Goal: Information Seeking & Learning: Check status

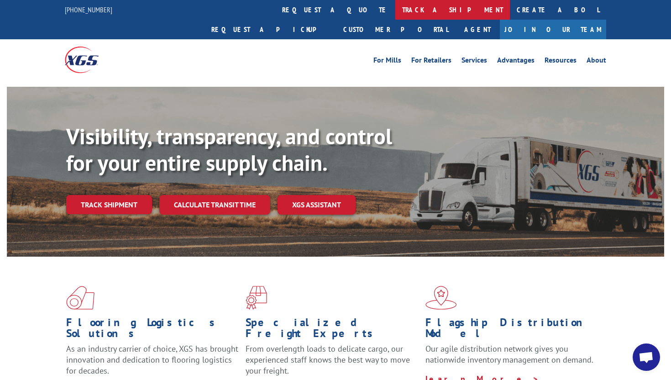
click at [395, 11] on link "track a shipment" at bounding box center [452, 10] width 115 height 20
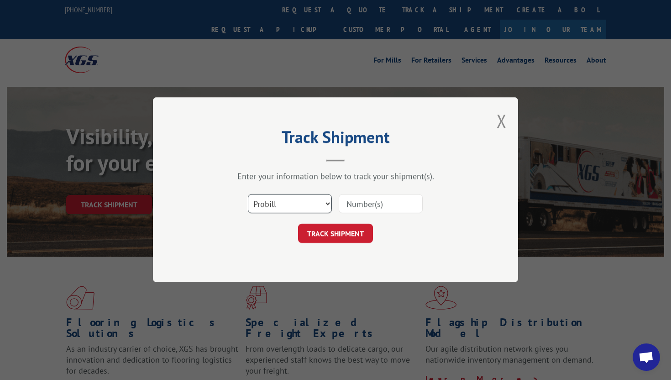
click at [289, 204] on select "Select category... Probill BOL PO" at bounding box center [290, 203] width 84 height 19
select select "bol"
click at [248, 194] on select "Select category... Probill BOL PO" at bounding box center [290, 203] width 84 height 19
click at [361, 205] on input at bounding box center [381, 203] width 84 height 19
type input "0501118"
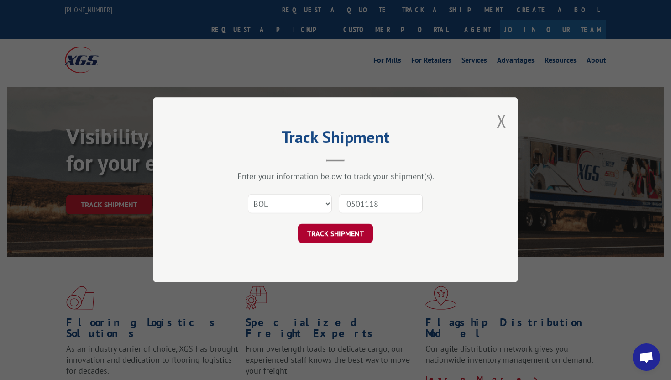
click at [354, 231] on button "TRACK SHIPMENT" at bounding box center [335, 233] width 75 height 19
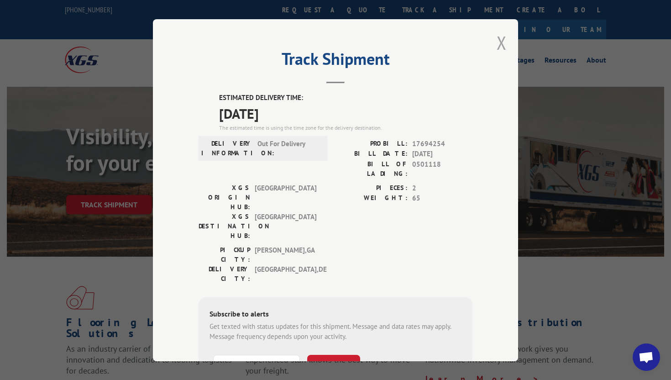
click at [501, 41] on button "Close modal" at bounding box center [502, 43] width 10 height 24
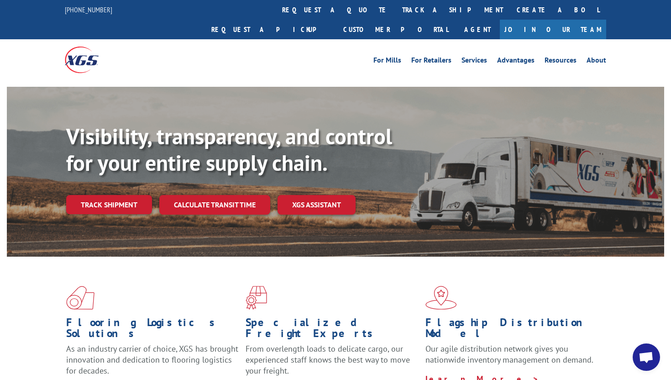
click at [193, 56] on div at bounding box center [133, 59] width 136 height 41
click at [227, 57] on div "For [PERSON_NAME] For Retailers Services Advantages Resources About For [PERSON…" at bounding box center [335, 59] width 541 height 41
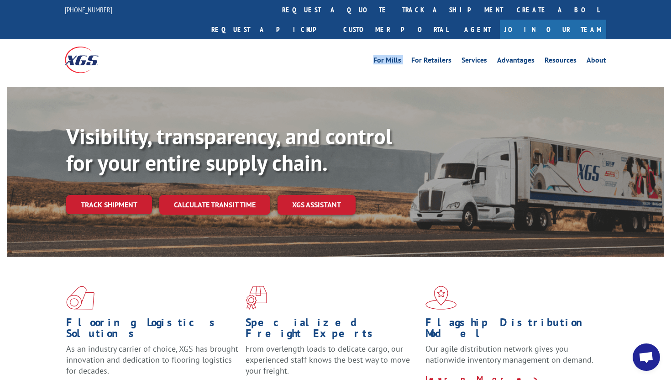
click at [221, 47] on div "For [PERSON_NAME] For Retailers Services Advantages Resources About For [PERSON…" at bounding box center [335, 59] width 541 height 41
click at [176, 39] on div at bounding box center [133, 59] width 136 height 41
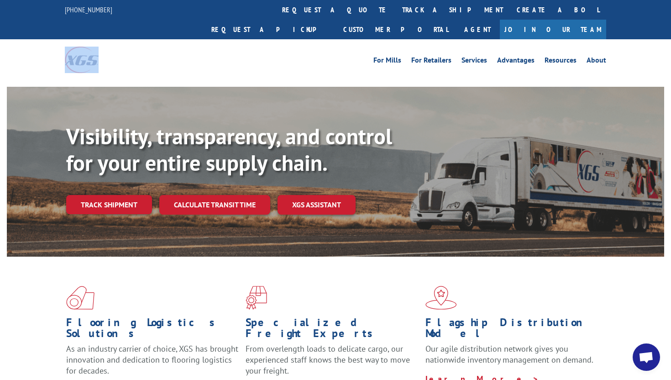
click at [184, 43] on div at bounding box center [133, 59] width 136 height 41
click at [154, 39] on div at bounding box center [133, 59] width 136 height 41
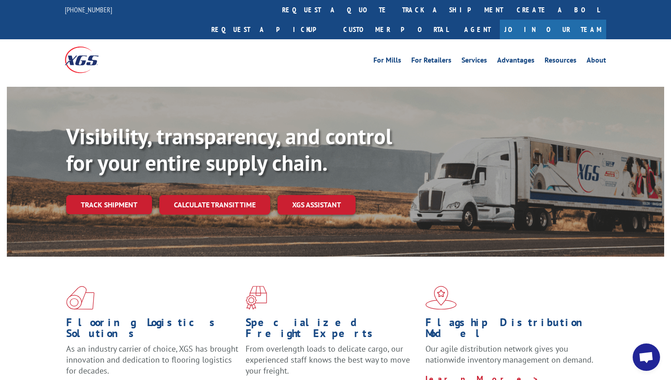
click at [283, 52] on div "For [PERSON_NAME] For Retailers Services Advantages Resources About For [PERSON…" at bounding box center [335, 59] width 541 height 41
